Goal: Information Seeking & Learning: Compare options

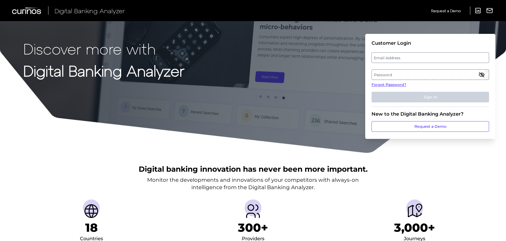
click at [399, 57] on label "Email Address" at bounding box center [430, 58] width 117 height 10
click at [399, 57] on input "email" at bounding box center [431, 57] width 118 height 11
click at [408, 60] on input "Email Address" at bounding box center [431, 57] width 118 height 11
click at [418, 53] on input "Email Address" at bounding box center [431, 57] width 118 height 11
click at [422, 59] on input "Email Address" at bounding box center [431, 57] width 118 height 11
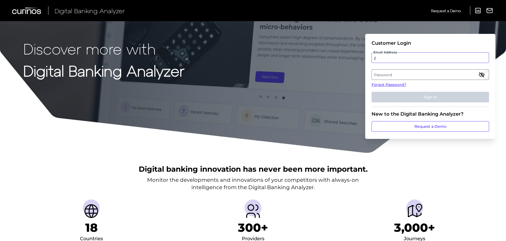
click at [422, 59] on input "z" at bounding box center [431, 57] width 118 height 11
type input "[PERSON_NAME][EMAIL_ADDRESS][DOMAIN_NAME]"
click at [399, 74] on label "Password" at bounding box center [430, 75] width 117 height 10
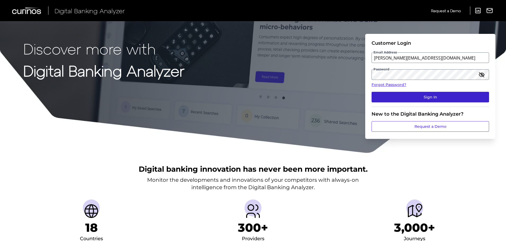
click at [441, 96] on button "Sign In" at bounding box center [431, 97] width 118 height 11
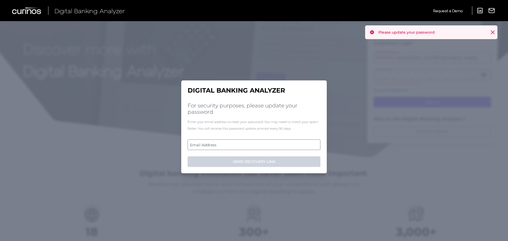
click at [237, 147] on label "Email Address" at bounding box center [254, 145] width 132 height 10
click at [237, 147] on input "email" at bounding box center [254, 145] width 133 height 11
click at [216, 144] on input "Email Address" at bounding box center [254, 145] width 133 height 11
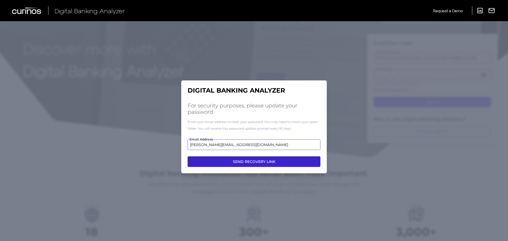
type input "[PERSON_NAME][EMAIL_ADDRESS][DOMAIN_NAME]"
click at [260, 164] on button "SEND RECOVERY LINK" at bounding box center [254, 161] width 133 height 11
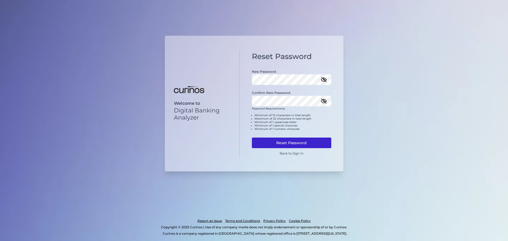
click at [313, 142] on button "Reset Password" at bounding box center [291, 143] width 79 height 11
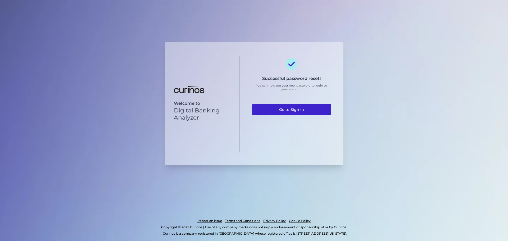
click at [308, 110] on link "Go to Sign In" at bounding box center [291, 109] width 79 height 11
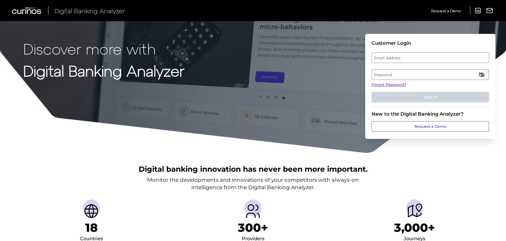
click at [419, 76] on label "Password" at bounding box center [430, 75] width 117 height 10
click at [398, 59] on label "Email Address" at bounding box center [430, 58] width 117 height 10
click at [398, 59] on input "email" at bounding box center [431, 57] width 118 height 11
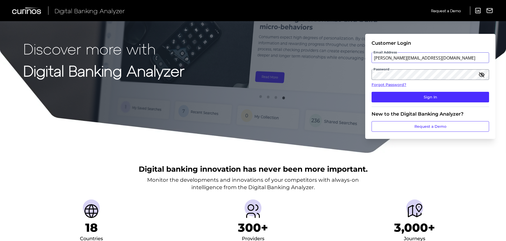
type input "[PERSON_NAME][EMAIL_ADDRESS][DOMAIN_NAME]"
click at [372, 92] on button "Sign In" at bounding box center [431, 97] width 118 height 11
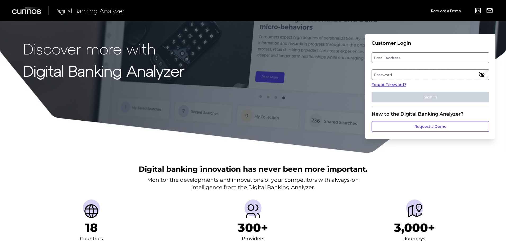
click at [394, 57] on label "Email Address" at bounding box center [430, 58] width 117 height 10
click at [394, 57] on input "email" at bounding box center [431, 57] width 118 height 11
type input "[PERSON_NAME][EMAIL_ADDRESS][DOMAIN_NAME]"
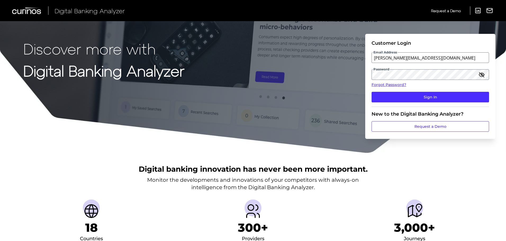
click at [482, 77] on icon "button" at bounding box center [481, 75] width 5 height 4
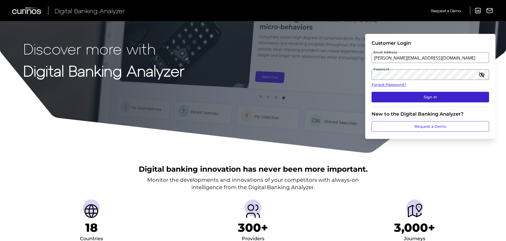
click at [454, 98] on button "Sign In" at bounding box center [431, 97] width 118 height 11
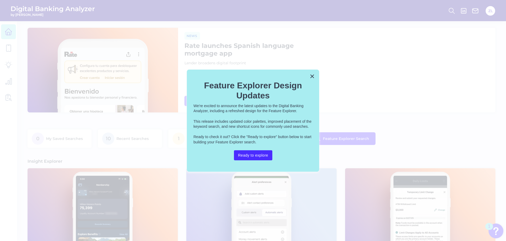
click at [315, 75] on div "× Feature Explorer Design Updates We're excited to announce the latest updates …" at bounding box center [253, 121] width 132 height 102
click at [312, 75] on button "×" at bounding box center [312, 76] width 5 height 8
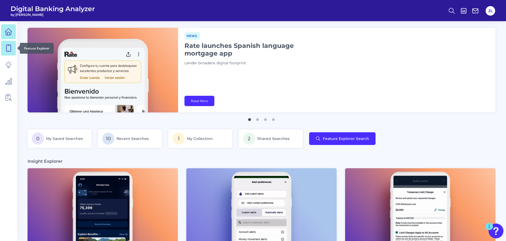
click at [10, 45] on icon at bounding box center [8, 48] width 5 height 7
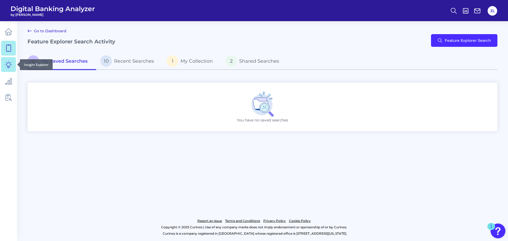
click at [8, 68] on link at bounding box center [8, 64] width 15 height 15
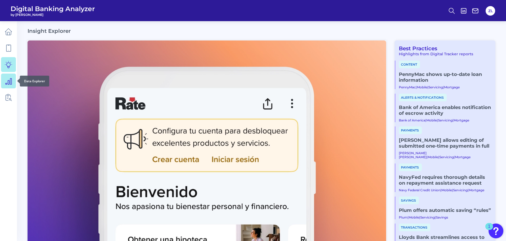
click at [7, 82] on icon at bounding box center [8, 80] width 7 height 7
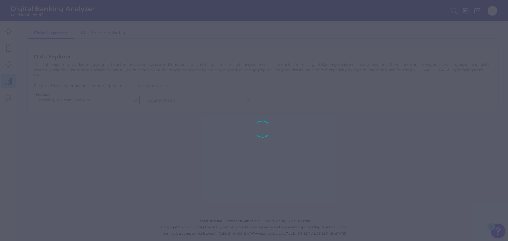
type input "United States"
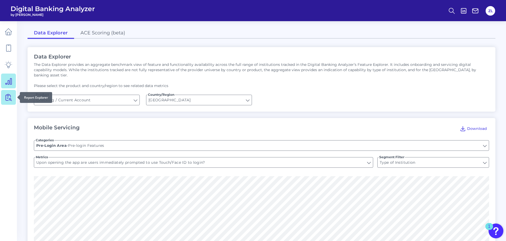
click at [10, 93] on link at bounding box center [8, 97] width 15 height 15
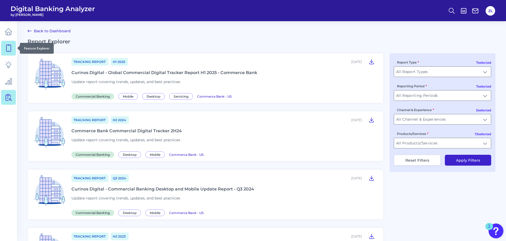
click at [7, 47] on icon at bounding box center [8, 48] width 5 height 7
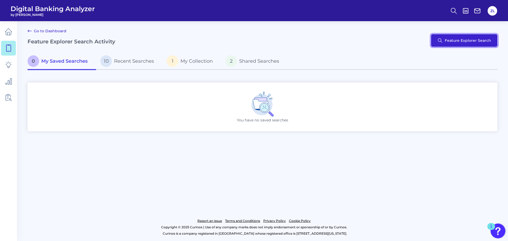
click at [469, 40] on button "Feature Explorer Search" at bounding box center [464, 40] width 66 height 13
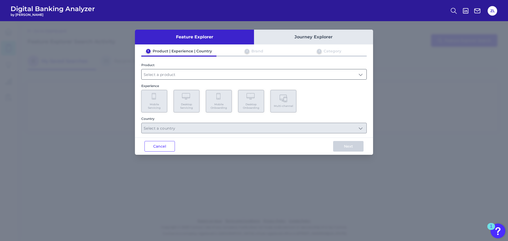
click at [209, 77] on input "text" at bounding box center [254, 74] width 225 height 10
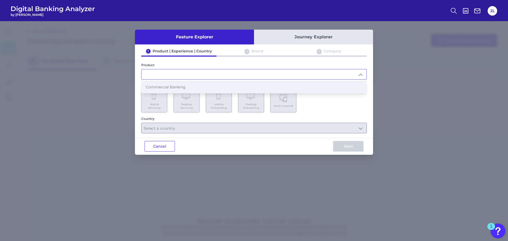
click at [181, 90] on li "Commercial Banking" at bounding box center [254, 87] width 225 height 12
type input "Commercial Banking"
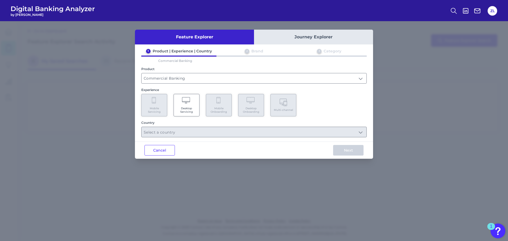
click at [179, 85] on div "1 Product | Experience | Country 2 Brand 3 Category Commercial Banking Product …" at bounding box center [254, 93] width 238 height 89
click at [186, 102] on icon at bounding box center [186, 100] width 9 height 7
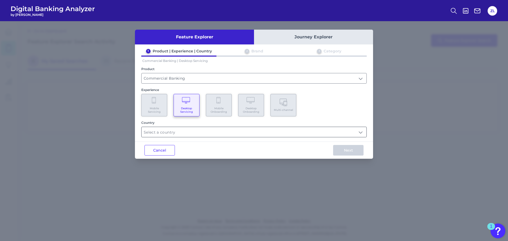
click at [200, 130] on input "text" at bounding box center [254, 132] width 225 height 10
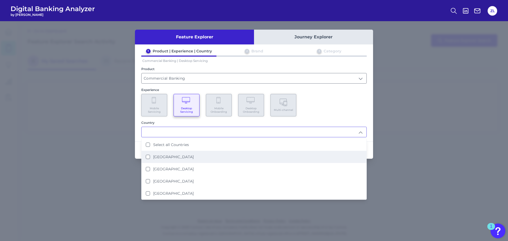
click at [169, 156] on label "United States" at bounding box center [173, 157] width 41 height 5
type input "United States"
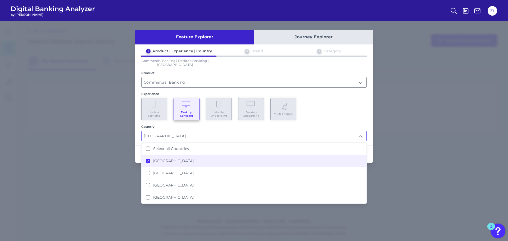
click at [325, 117] on div "Mobile Servicing Desktop Servicing Mobile Onboarding Desktop Onboarding Multi-c…" at bounding box center [254, 109] width 226 height 23
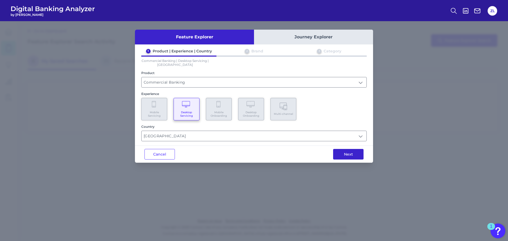
click at [345, 155] on button "Next" at bounding box center [348, 154] width 30 height 11
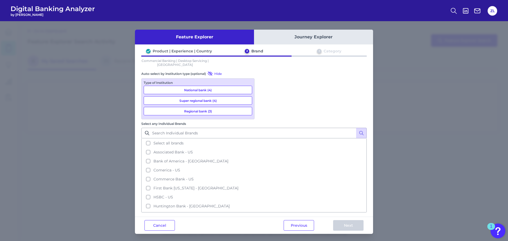
click at [224, 91] on button "National bank (4)" at bounding box center [198, 90] width 109 height 8
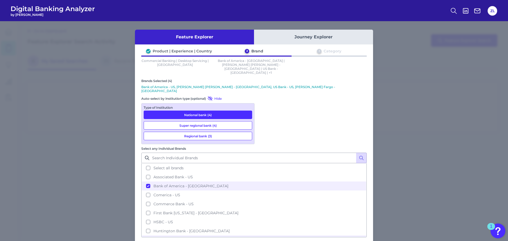
click at [216, 119] on div "Type of Institution National bank (4) Super regional bank (4) Regional bank (3)" at bounding box center [197, 123] width 113 height 41
click at [213, 121] on button "Super regional bank (4)" at bounding box center [198, 125] width 109 height 8
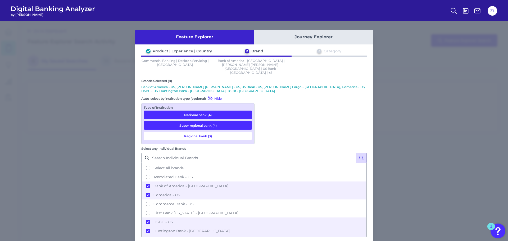
click at [217, 132] on button "Regional bank (3)" at bounding box center [198, 136] width 109 height 8
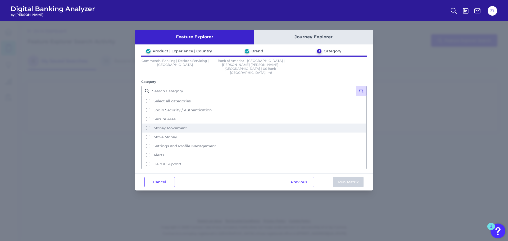
click at [148, 124] on button "Money Movement" at bounding box center [254, 128] width 224 height 9
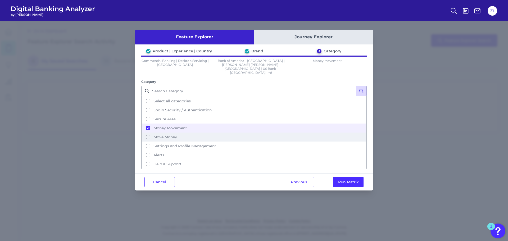
click at [148, 133] on button "Move Money" at bounding box center [254, 137] width 224 height 9
click at [352, 177] on button "Run Matrix" at bounding box center [348, 182] width 30 height 11
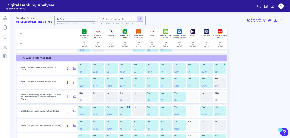
scroll to position [1721, 0]
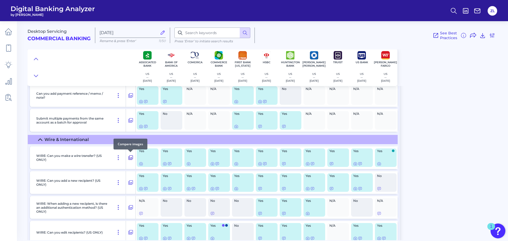
click at [130, 159] on icon at bounding box center [130, 158] width 5 height 6
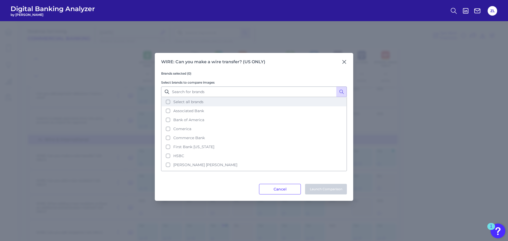
click at [169, 103] on button "Select all brands" at bounding box center [254, 101] width 185 height 9
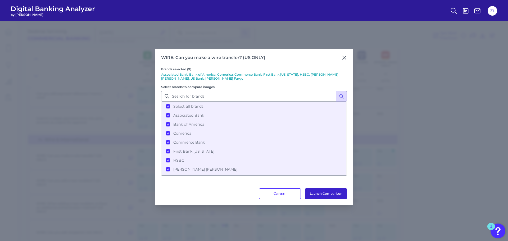
click at [327, 195] on button "Launch Comparison" at bounding box center [326, 193] width 42 height 11
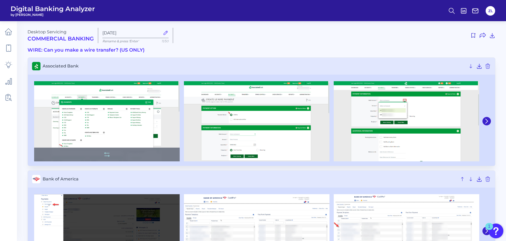
click at [113, 121] on img at bounding box center [107, 121] width 146 height 80
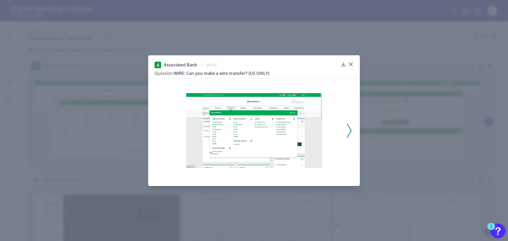
click at [279, 65] on div "Associated Bank [DATE]" at bounding box center [247, 65] width 184 height 7
click at [307, 158] on img at bounding box center [254, 130] width 136 height 75
click at [313, 168] on img at bounding box center [254, 130] width 136 height 75
click at [311, 162] on img at bounding box center [254, 130] width 136 height 75
click at [310, 162] on img at bounding box center [254, 130] width 136 height 75
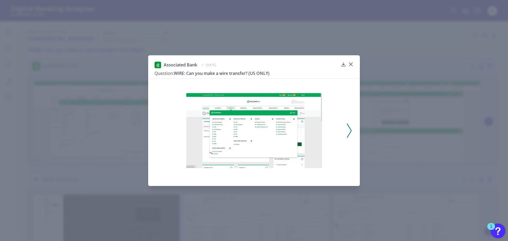
click at [310, 162] on img at bounding box center [254, 130] width 136 height 75
click at [492, 227] on div "1" at bounding box center [491, 230] width 2 height 7
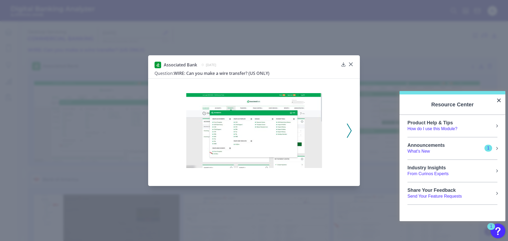
click at [476, 235] on div "Associated Bank [DATE] Question: WIRE: Can you make a wire transfer? (US ONLY)" at bounding box center [254, 120] width 508 height 241
click at [337, 109] on div at bounding box center [254, 131] width 183 height 98
click at [345, 121] on div at bounding box center [254, 131] width 183 height 98
click at [348, 129] on icon at bounding box center [349, 131] width 5 height 14
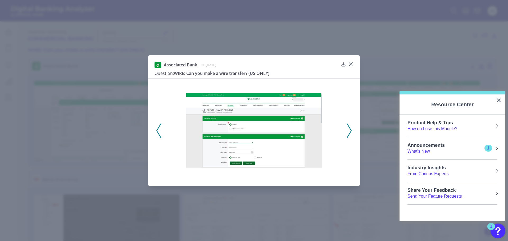
click at [349, 130] on icon at bounding box center [349, 131] width 5 height 14
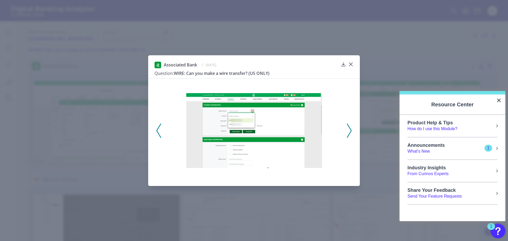
click at [349, 130] on icon at bounding box center [349, 131] width 5 height 14
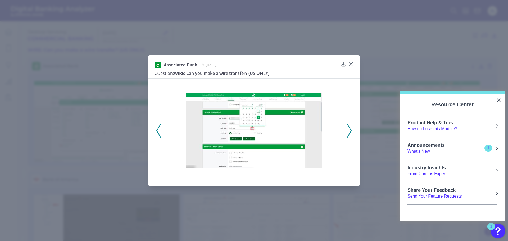
click at [349, 130] on icon at bounding box center [349, 131] width 5 height 14
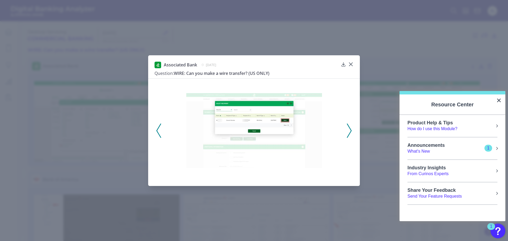
click at [375, 102] on div "Associated Bank [DATE] Question: WIRE: Can you make a wire transfer? (US ONLY)" at bounding box center [254, 120] width 508 height 241
click at [350, 66] on div at bounding box center [350, 68] width 5 height 5
click at [353, 64] on icon at bounding box center [350, 64] width 5 height 5
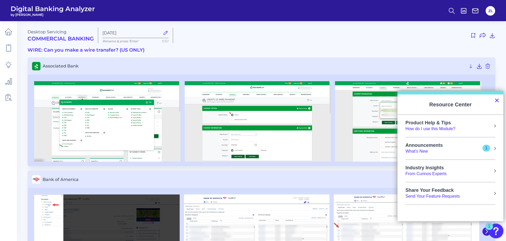
click at [496, 101] on button "×" at bounding box center [496, 100] width 5 height 8
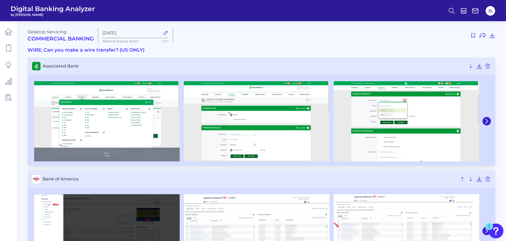
click at [105, 114] on img at bounding box center [107, 121] width 146 height 80
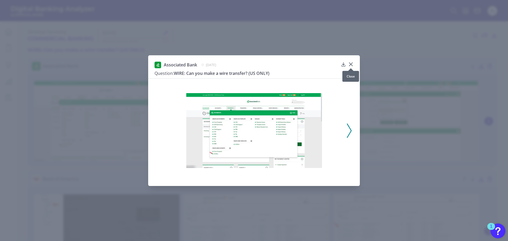
click at [353, 64] on icon at bounding box center [350, 64] width 5 height 5
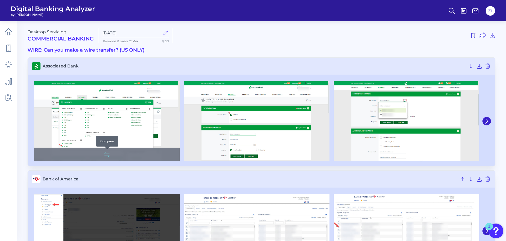
click at [107, 157] on icon at bounding box center [107, 154] width 6 height 6
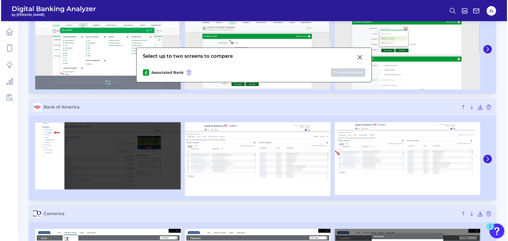
scroll to position [79, 0]
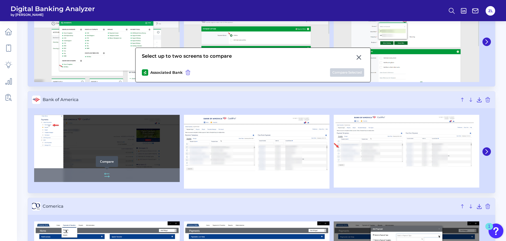
click at [105, 174] on icon at bounding box center [105, 174] width 1 height 2
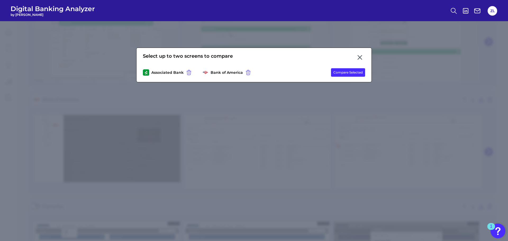
click at [358, 78] on div "Select up to two screens to compare Associated Bank Bank of America Compare Sel…" at bounding box center [254, 65] width 236 height 35
click at [354, 74] on button "Compare Selected" at bounding box center [348, 72] width 34 height 8
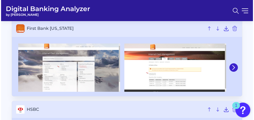
scroll to position [380, 0]
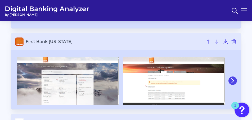
click at [232, 81] on icon at bounding box center [232, 81] width 5 height 5
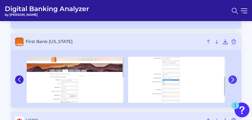
click at [231, 82] on icon at bounding box center [232, 80] width 5 height 5
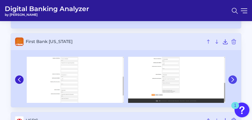
click at [231, 82] on icon at bounding box center [232, 80] width 5 height 5
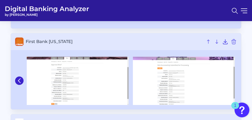
click at [231, 82] on img at bounding box center [184, 81] width 102 height 48
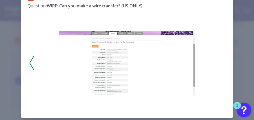
scroll to position [9, 0]
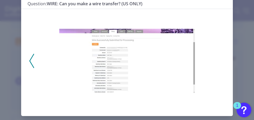
click at [236, 12] on div "First Bank [US_STATE] [DATE] Question: WIRE: Can you make a wire transfer? (US …" at bounding box center [127, 60] width 254 height 120
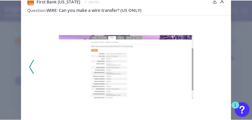
scroll to position [0, 0]
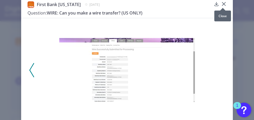
click at [222, 3] on icon at bounding box center [223, 3] width 3 height 3
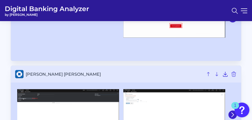
scroll to position [565, 0]
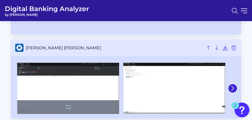
click at [24, 69] on img at bounding box center [68, 88] width 102 height 51
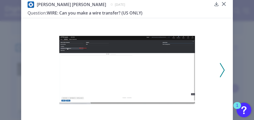
click at [95, 51] on img at bounding box center [127, 70] width 136 height 69
click at [237, 62] on div "[PERSON_NAME] [PERSON_NAME] [DATE] Question: WIRE: Can you make a wire transfer…" at bounding box center [127, 60] width 254 height 120
click at [224, 4] on icon at bounding box center [223, 3] width 5 height 5
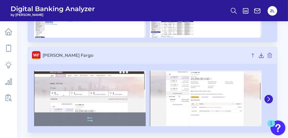
scroll to position [759, 0]
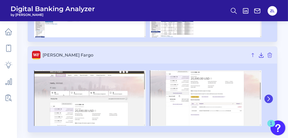
click at [271, 98] on icon at bounding box center [269, 98] width 5 height 5
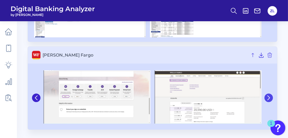
scroll to position [757, 0]
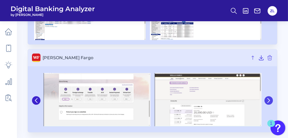
click at [271, 98] on icon at bounding box center [269, 100] width 5 height 5
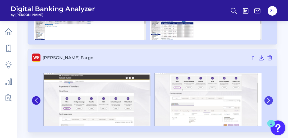
click at [271, 98] on icon at bounding box center [269, 100] width 5 height 5
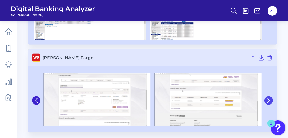
click at [271, 98] on icon at bounding box center [269, 100] width 5 height 5
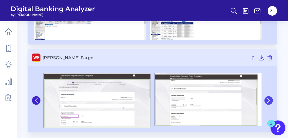
click at [271, 98] on icon at bounding box center [269, 100] width 5 height 5
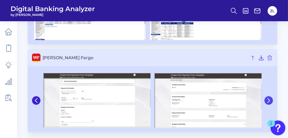
click at [271, 98] on icon at bounding box center [269, 100] width 5 height 5
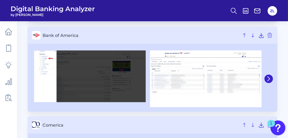
scroll to position [106, 0]
